Goal: Transaction & Acquisition: Obtain resource

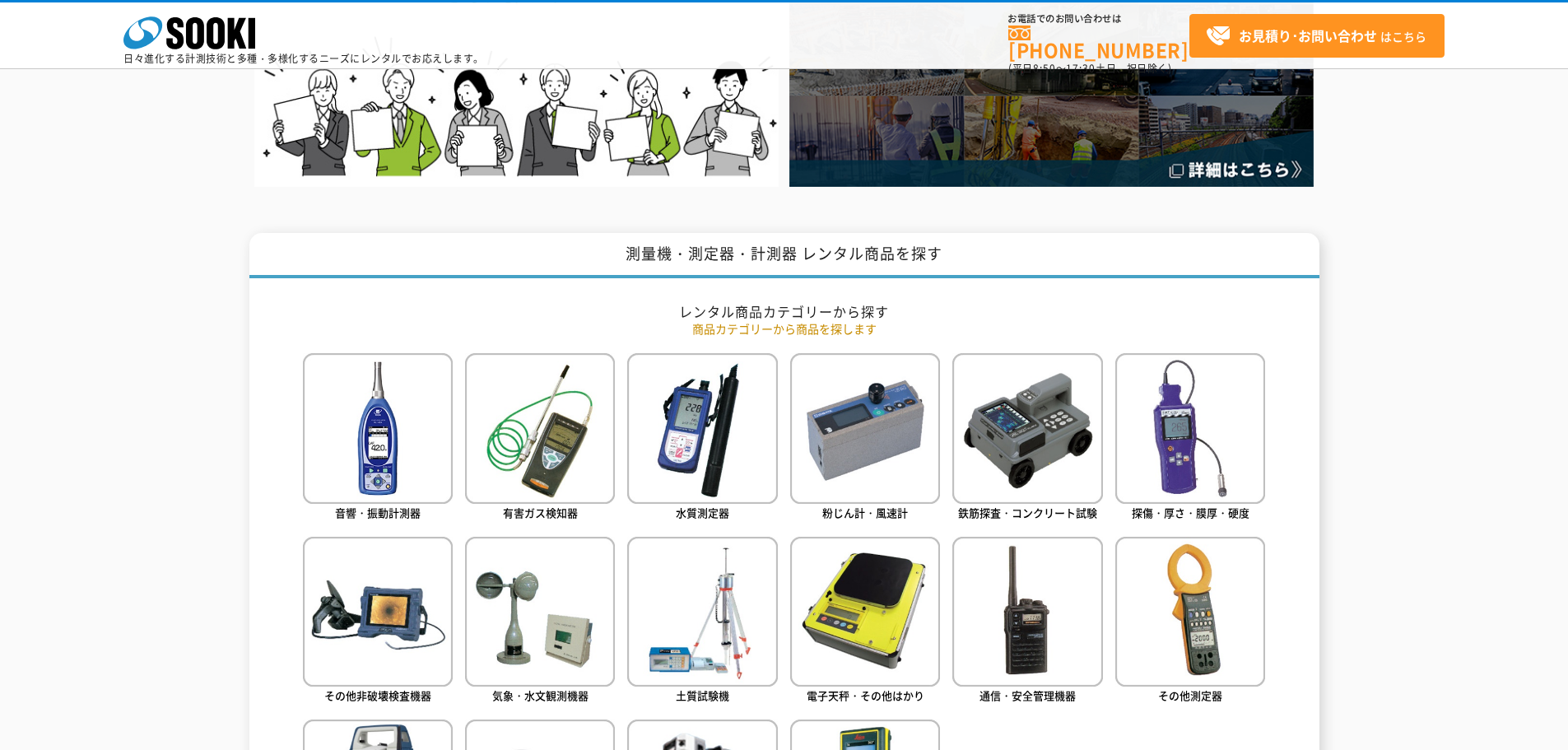
scroll to position [576, 0]
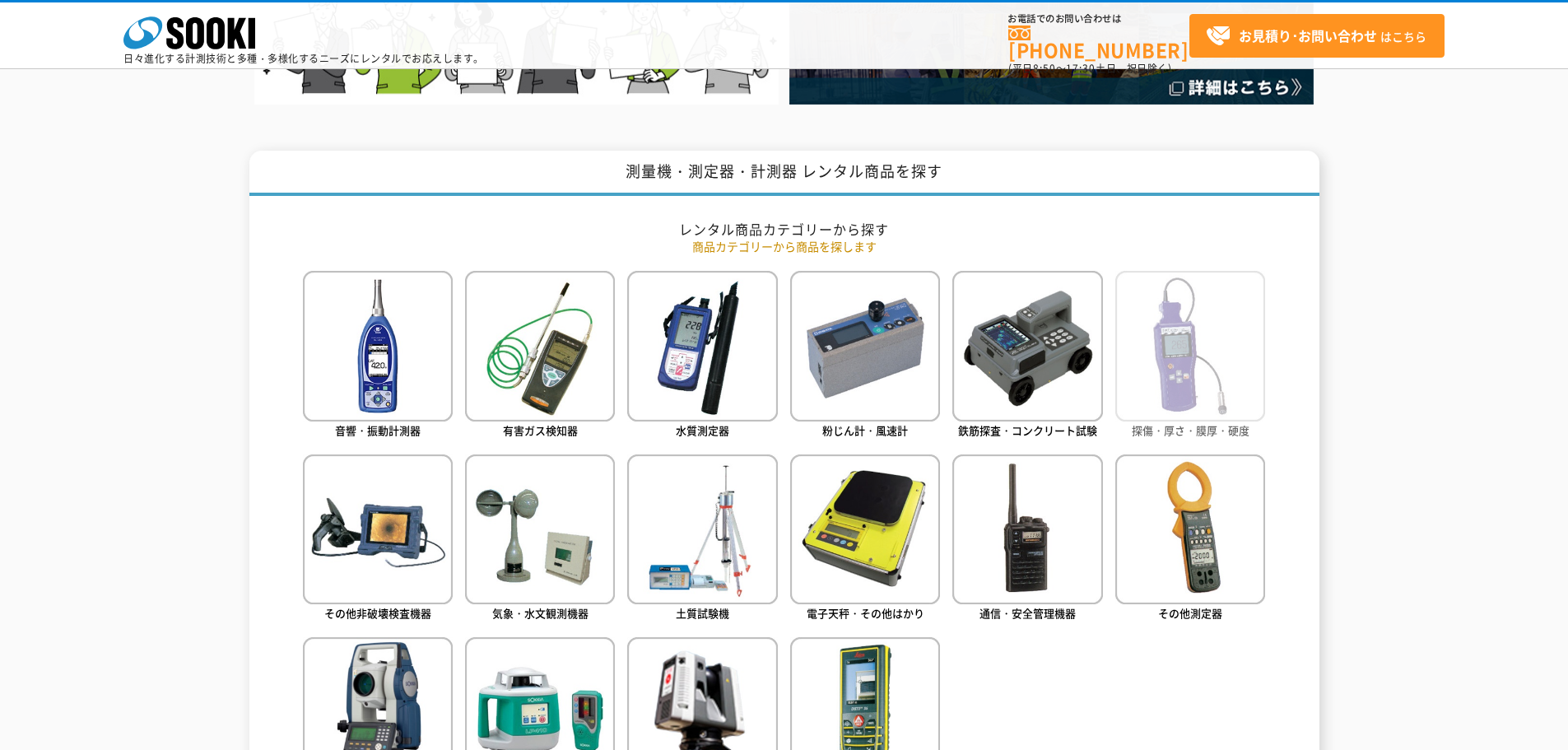
click at [1180, 364] on img at bounding box center [1191, 345] width 150 height 150
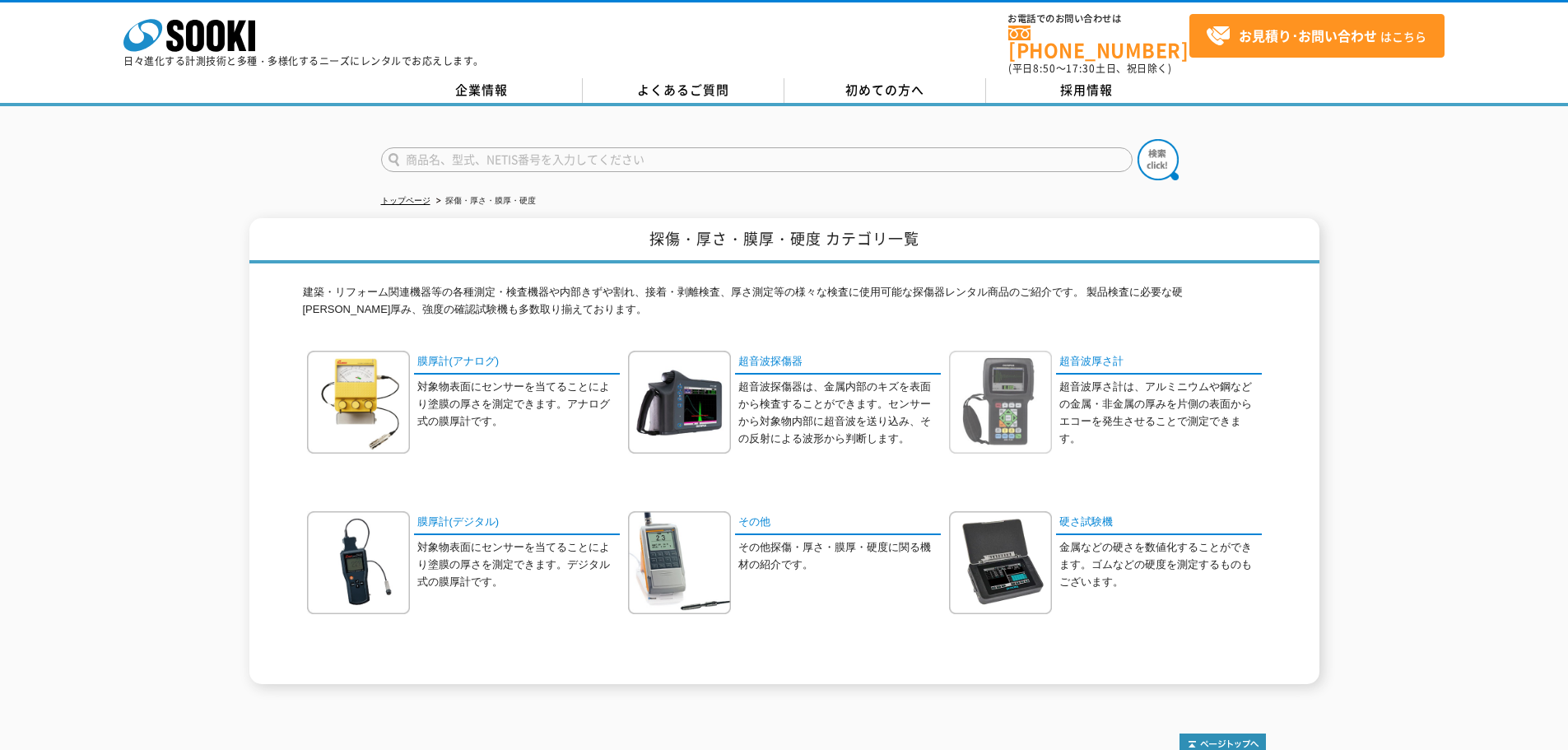
click at [1045, 374] on img at bounding box center [1000, 401] width 103 height 103
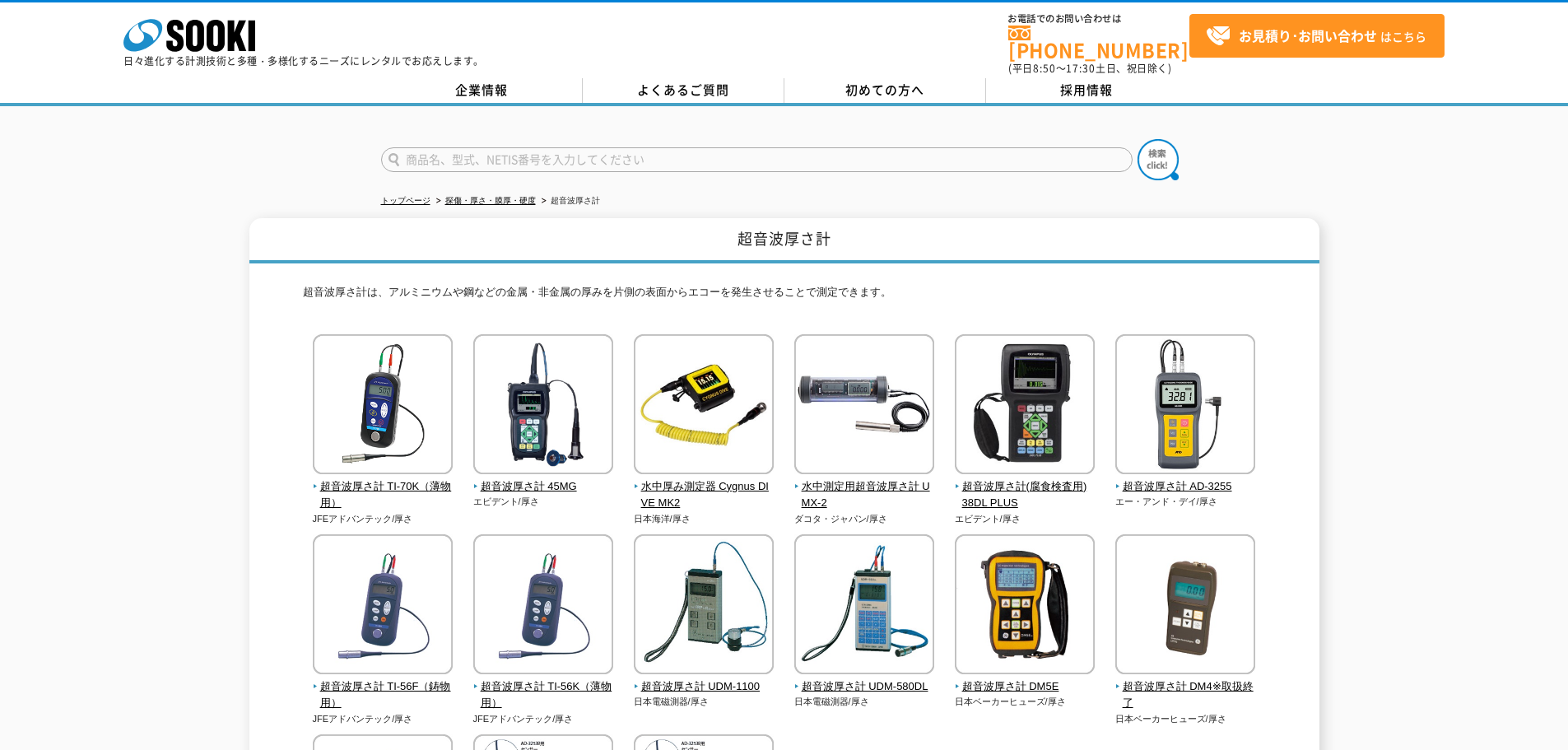
scroll to position [83, 0]
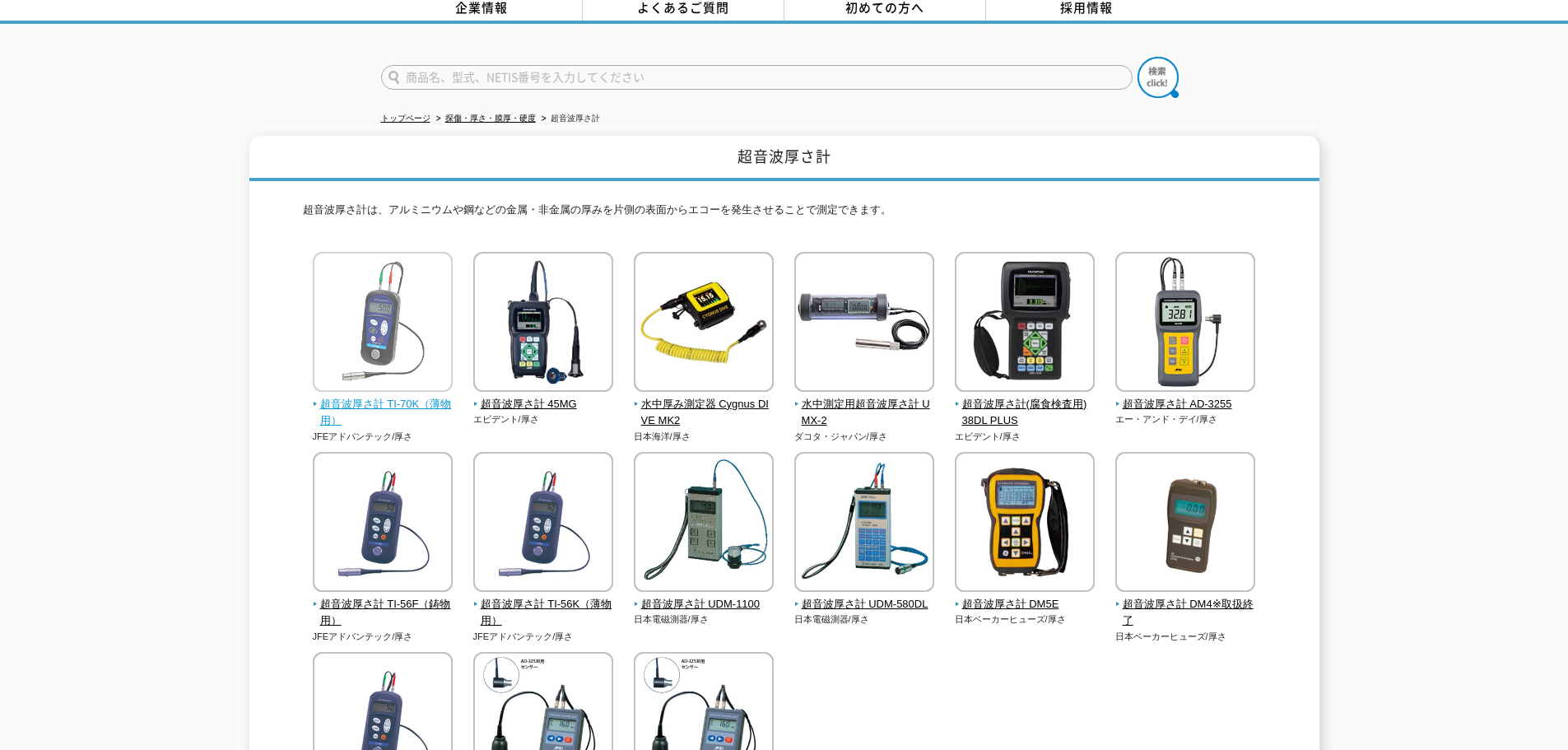
click at [376, 303] on img at bounding box center [383, 323] width 140 height 144
